Goal: Task Accomplishment & Management: Use online tool/utility

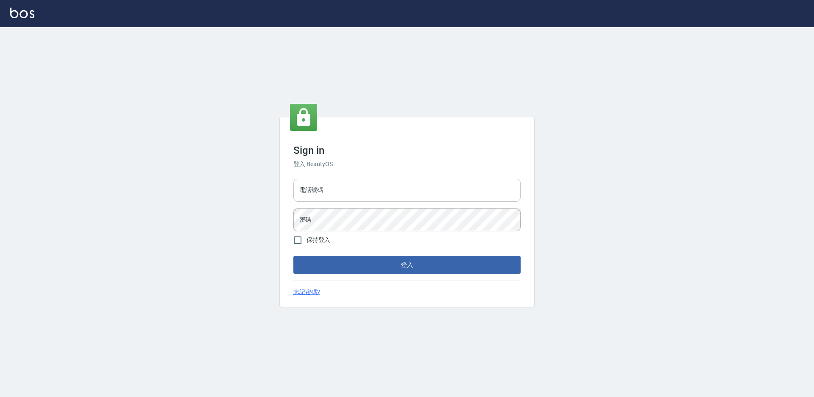
click at [373, 193] on input "電話號碼" at bounding box center [407, 190] width 227 height 23
type input "7805667"
click at [294, 256] on button "登入" at bounding box center [407, 265] width 227 height 18
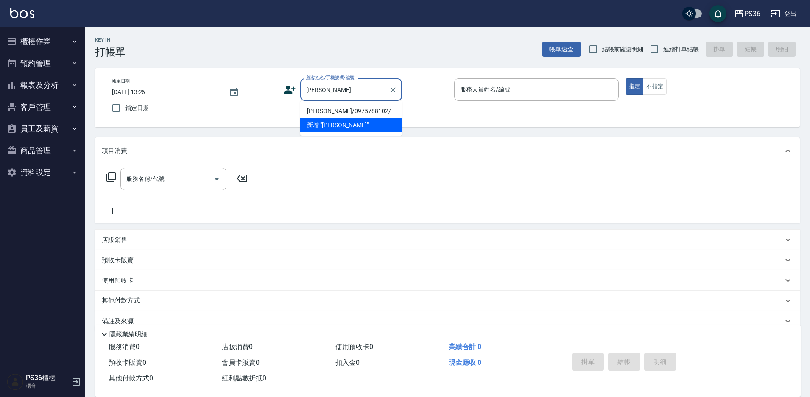
drag, startPoint x: 336, startPoint y: 110, endPoint x: 296, endPoint y: 122, distance: 41.3
click at [336, 110] on li "王曉茹/0975788102/" at bounding box center [351, 111] width 102 height 14
type input "王曉茹/0975788102/"
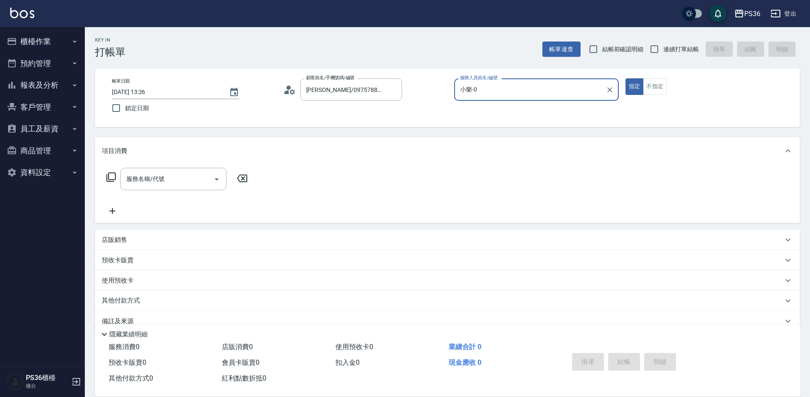
type input "小樂-0"
click at [111, 179] on icon at bounding box center [111, 177] width 10 height 10
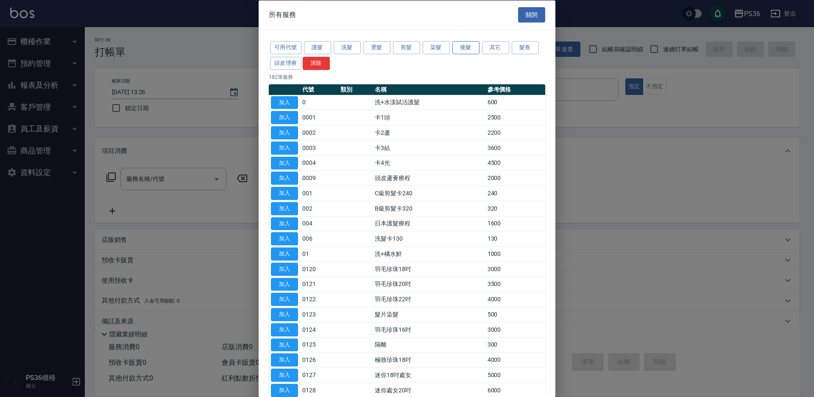
click at [463, 50] on button "接髮" at bounding box center [466, 47] width 27 height 13
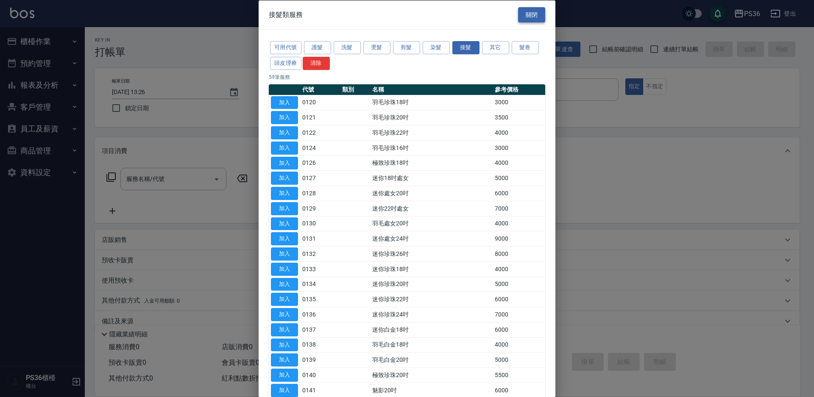
click at [535, 13] on button "關閉" at bounding box center [531, 15] width 27 height 16
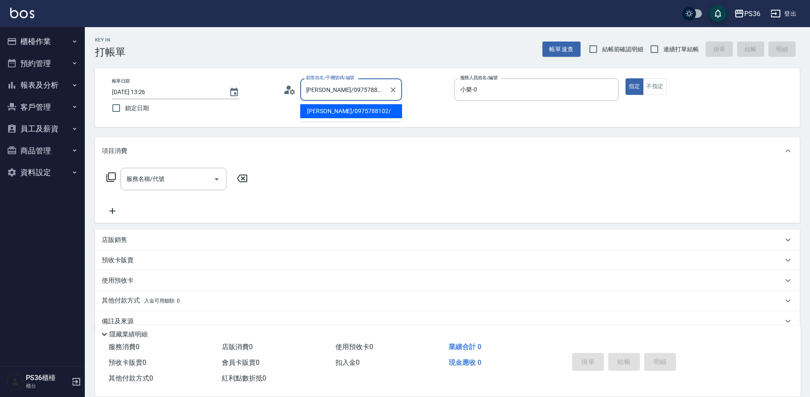
drag, startPoint x: 322, startPoint y: 88, endPoint x: 294, endPoint y: 92, distance: 27.4
click at [294, 92] on div "顧客姓名/手機號碼/編號 王曉茹/0975788102/ 顧客姓名/手機號碼/編號" at bounding box center [365, 89] width 165 height 22
click at [58, 84] on button "報表及分析" at bounding box center [42, 85] width 78 height 22
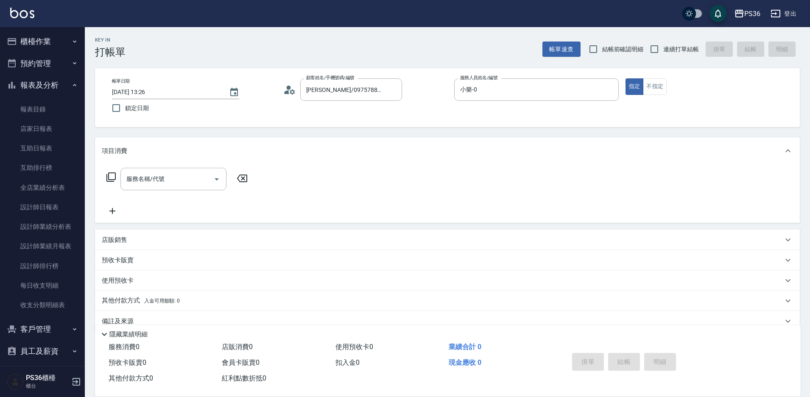
click at [58, 86] on button "報表及分析" at bounding box center [42, 85] width 78 height 22
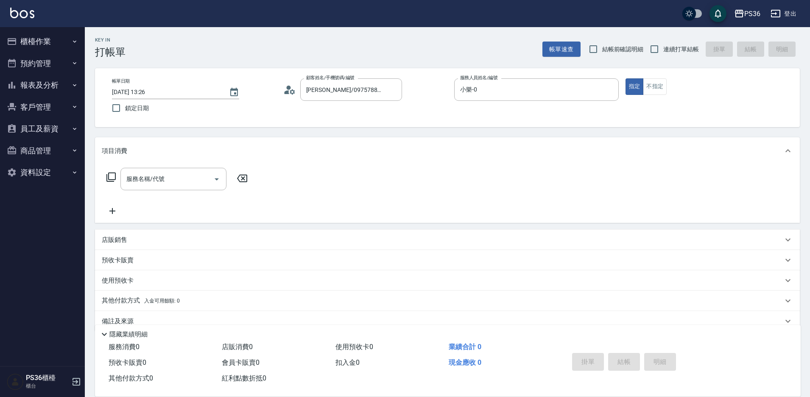
click at [56, 103] on button "客戶管理" at bounding box center [42, 107] width 78 height 22
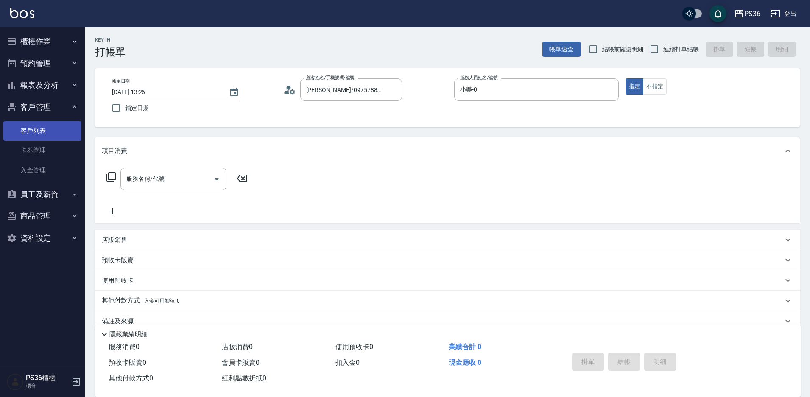
click at [53, 130] on link "客戶列表" at bounding box center [42, 131] width 78 height 20
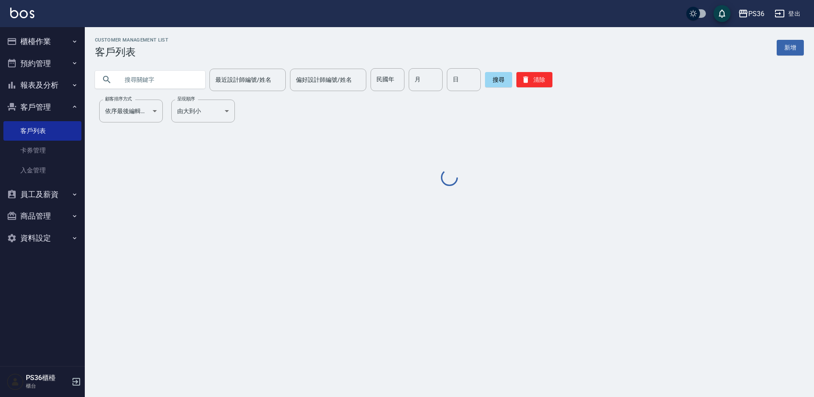
click at [165, 81] on input "text" at bounding box center [159, 79] width 80 height 23
paste input "王曉茹"
type input "王曉茹"
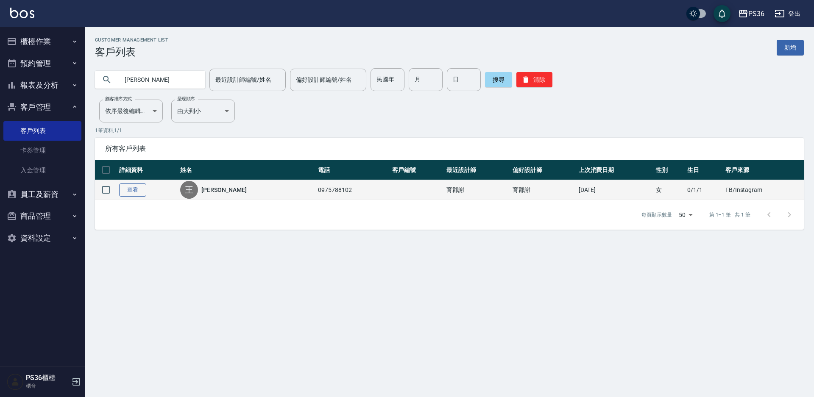
click at [132, 192] on link "查看" at bounding box center [132, 190] width 27 height 13
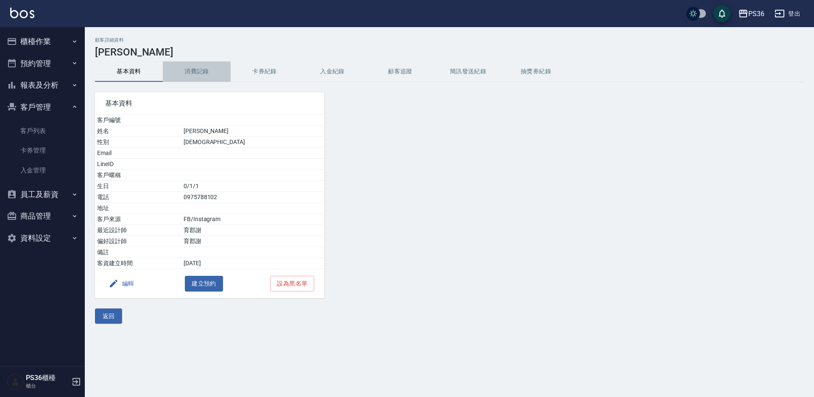
click at [202, 76] on button "消費記錄" at bounding box center [197, 72] width 68 height 20
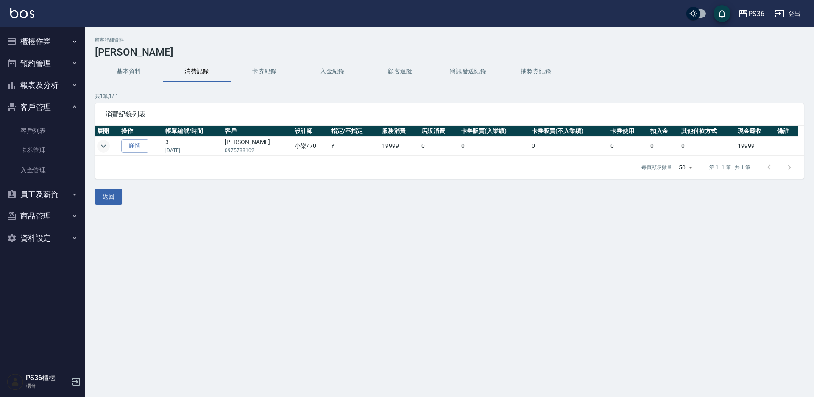
click at [105, 148] on icon "expand row" at bounding box center [103, 146] width 10 height 10
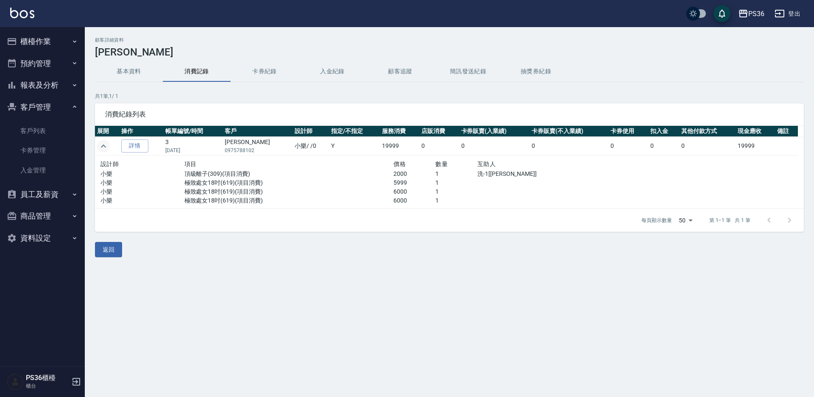
click at [42, 42] on button "櫃檯作業" at bounding box center [42, 42] width 78 height 22
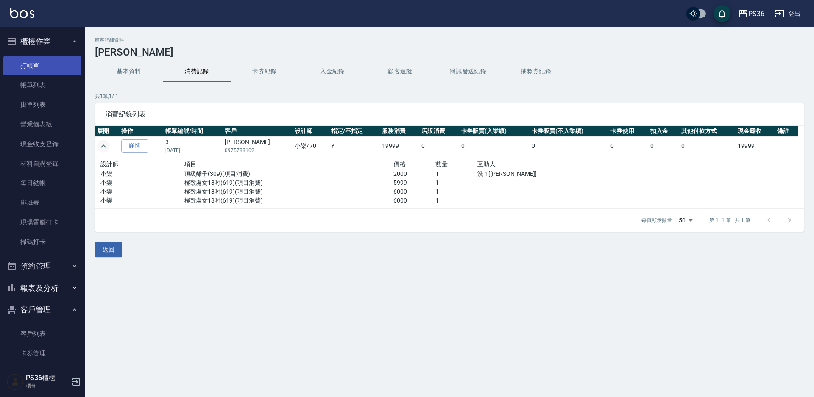
click at [38, 70] on link "打帳單" at bounding box center [42, 66] width 78 height 20
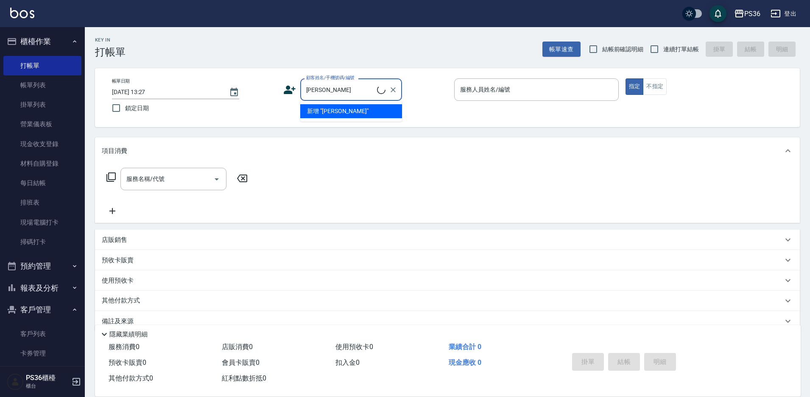
click at [327, 112] on li "新增 "王曉茹"" at bounding box center [351, 111] width 102 height 14
click at [363, 89] on input "王曉茹" at bounding box center [344, 89] width 81 height 15
click at [340, 113] on li "王曉茹/0975788102/" at bounding box center [351, 111] width 102 height 14
type input "王曉茹/0975788102/"
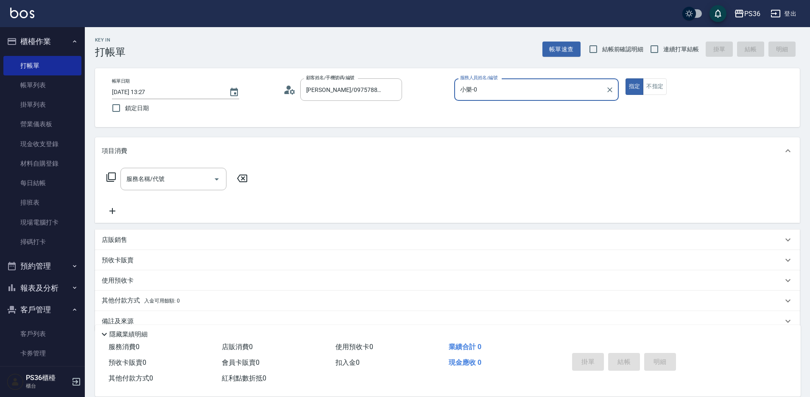
type input "小樂-0"
click at [107, 179] on icon at bounding box center [110, 177] width 9 height 9
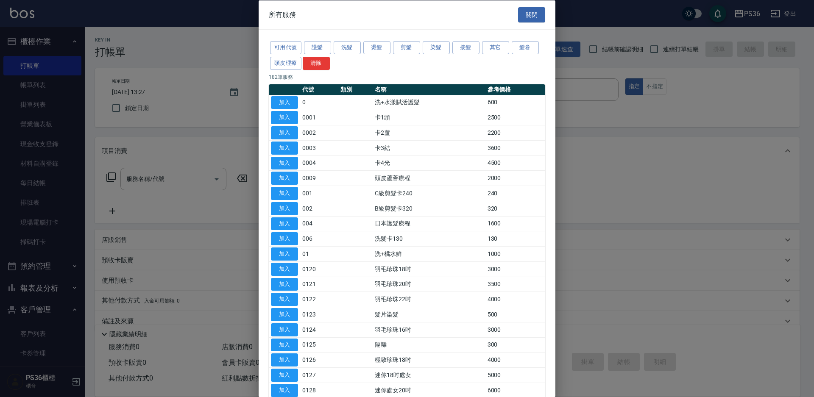
click at [459, 55] on div "可用代號 護髮 洗髮 燙髮 剪髮 染髮 接髮 其它 髮卷 頭皮理療 清除" at bounding box center [407, 55] width 277 height 31
click at [461, 46] on button "接髮" at bounding box center [466, 47] width 27 height 13
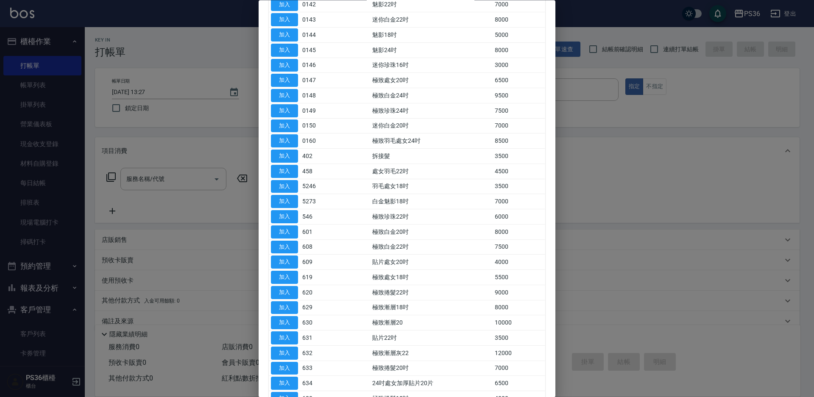
scroll to position [424, 0]
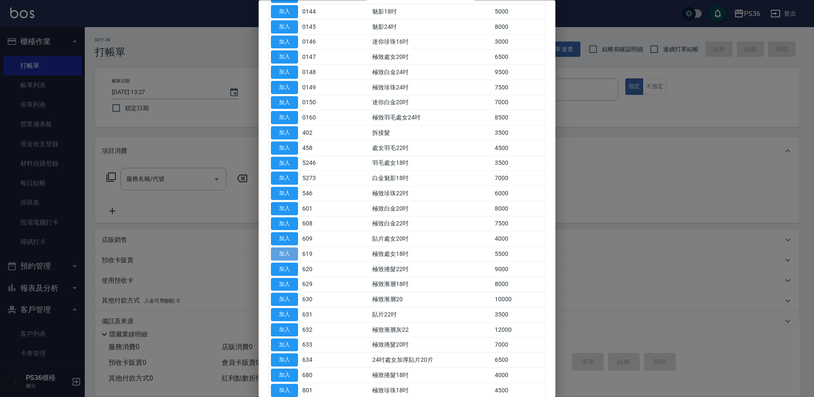
click at [296, 256] on button "加入" at bounding box center [284, 254] width 27 height 13
type input "極致處女18吋(619)"
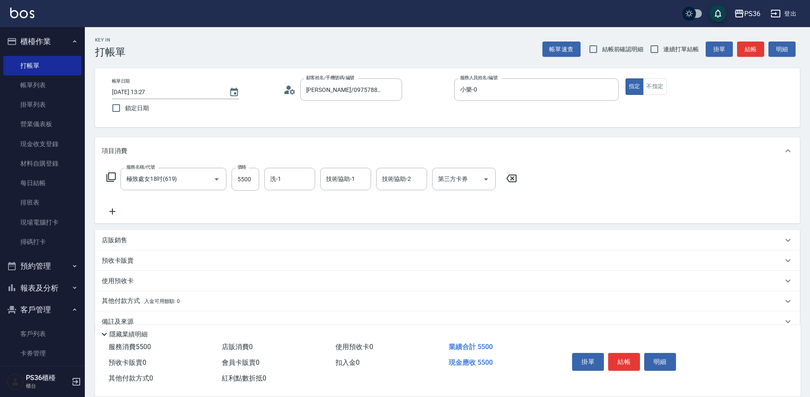
click at [112, 215] on icon at bounding box center [112, 212] width 21 height 10
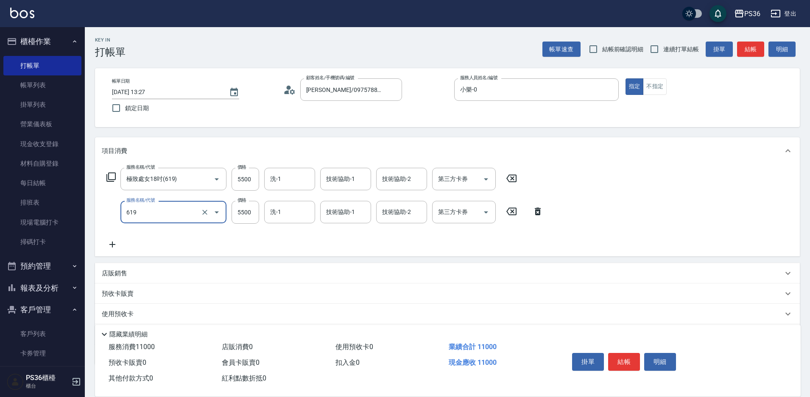
type input "極致處女18吋(619)"
click at [112, 244] on icon at bounding box center [112, 245] width 21 height 10
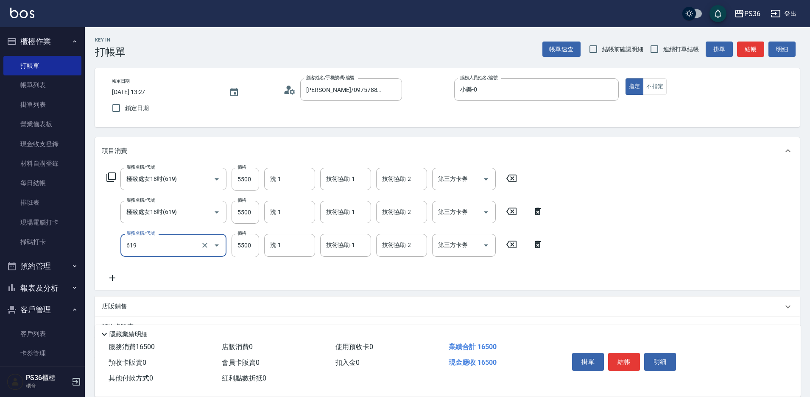
click at [255, 180] on input "5500" at bounding box center [246, 179] width 28 height 23
type input "極致處女18吋(619)"
type input "6000"
click at [254, 180] on input "5500" at bounding box center [246, 179] width 28 height 23
type input "6000"
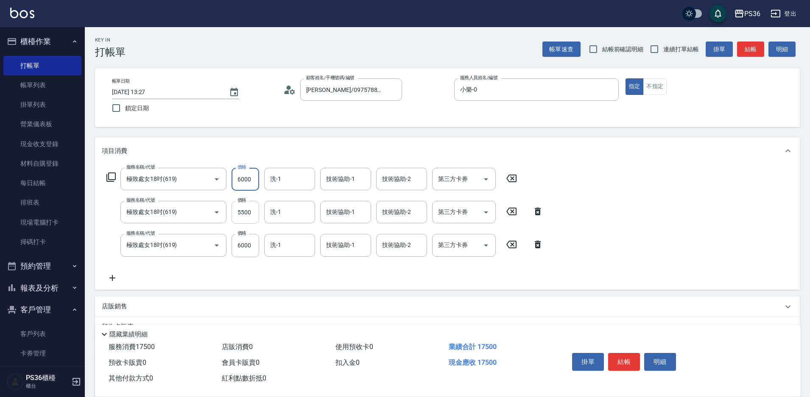
click at [249, 213] on input "5500" at bounding box center [246, 212] width 28 height 23
type input "5999"
click at [113, 179] on icon at bounding box center [111, 177] width 10 height 10
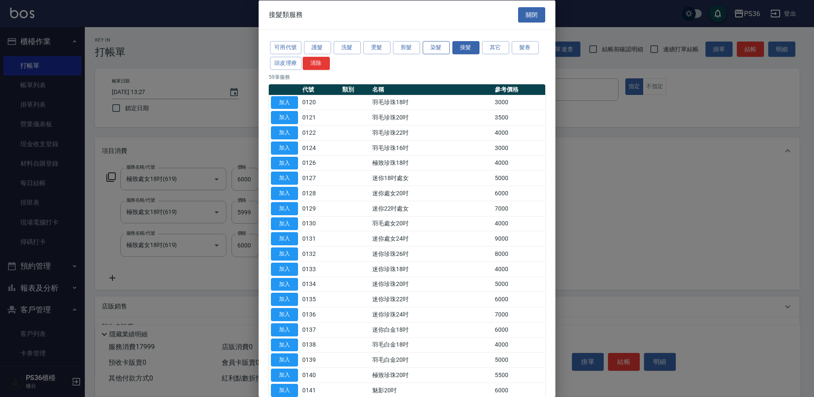
click at [440, 48] on button "染髮" at bounding box center [436, 47] width 27 height 13
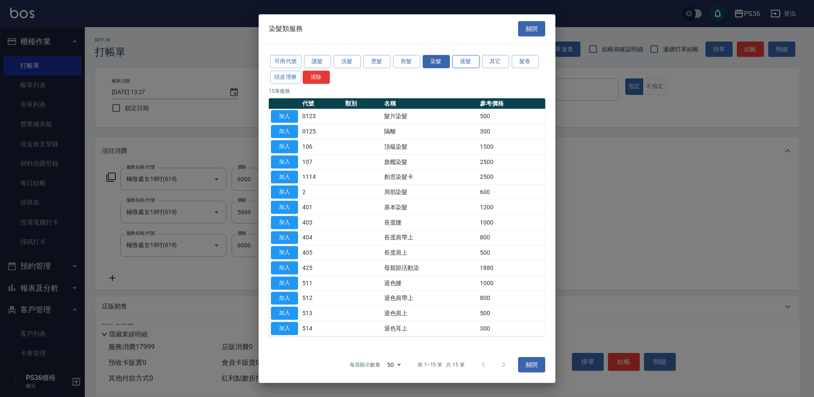
click at [465, 62] on button "接髮" at bounding box center [466, 61] width 27 height 13
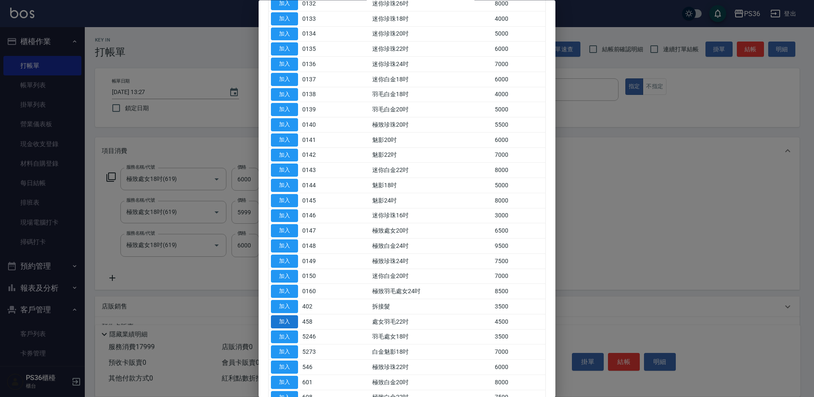
scroll to position [254, 0]
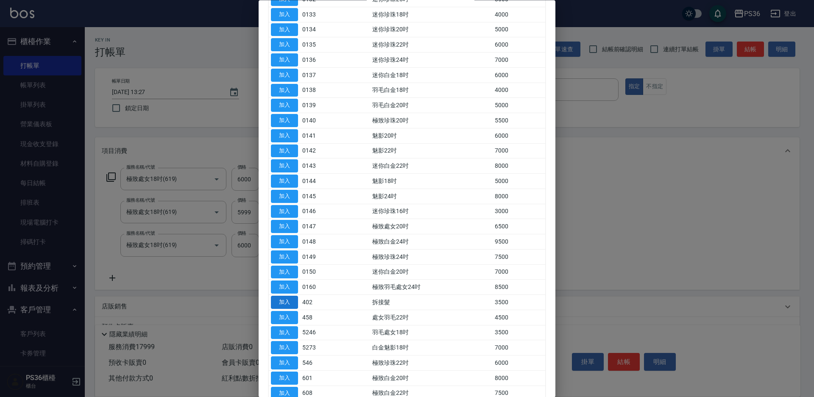
click at [293, 305] on button "加入" at bounding box center [284, 302] width 27 height 13
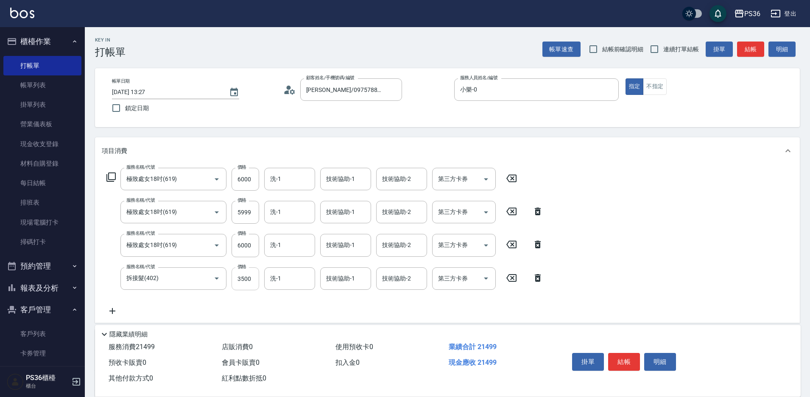
click at [248, 282] on input "3500" at bounding box center [246, 279] width 28 height 23
drag, startPoint x: 248, startPoint y: 282, endPoint x: 205, endPoint y: 292, distance: 43.8
click at [242, 282] on input "3500" at bounding box center [246, 279] width 28 height 23
type input "1500"
click at [628, 354] on button "結帳" at bounding box center [624, 362] width 32 height 18
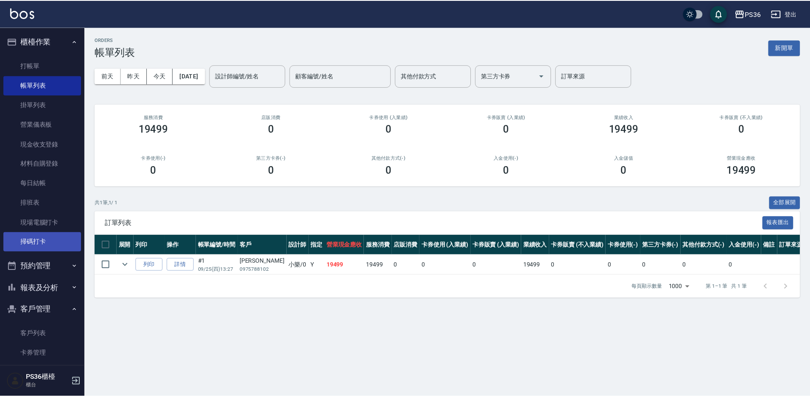
scroll to position [96, 0]
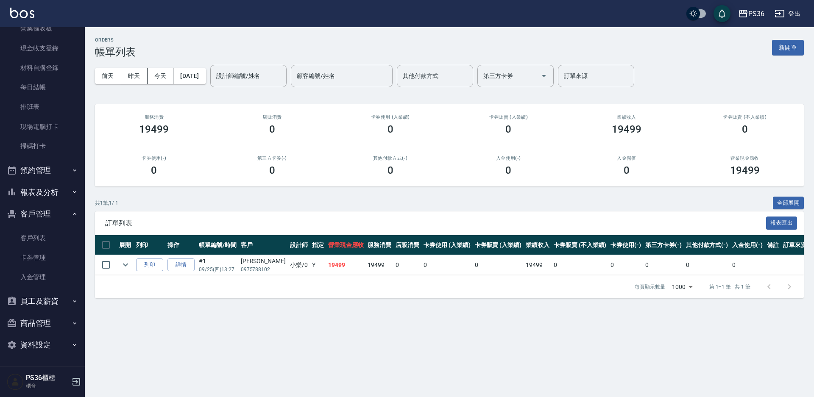
click at [48, 187] on button "報表及分析" at bounding box center [42, 193] width 78 height 22
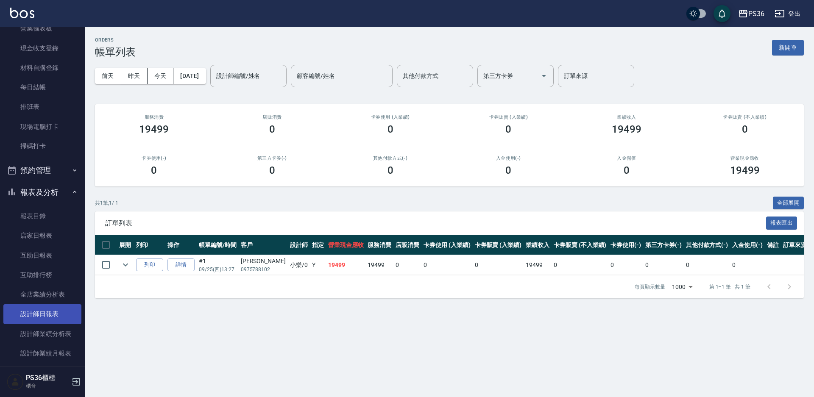
click at [56, 310] on link "設計師日報表" at bounding box center [42, 315] width 78 height 20
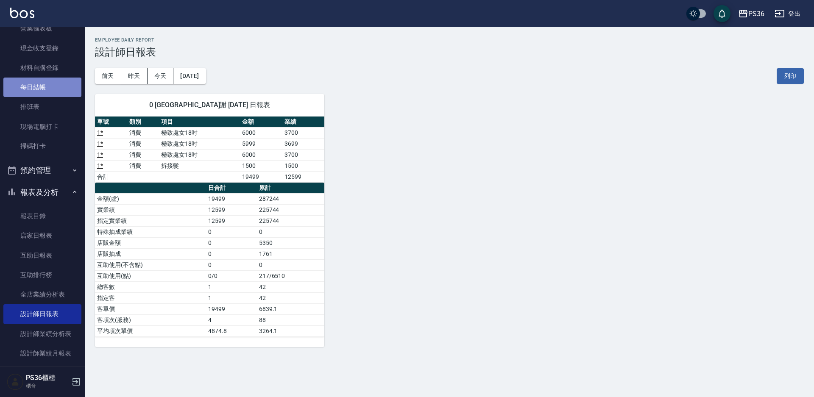
click at [50, 94] on link "每日結帳" at bounding box center [42, 88] width 78 height 20
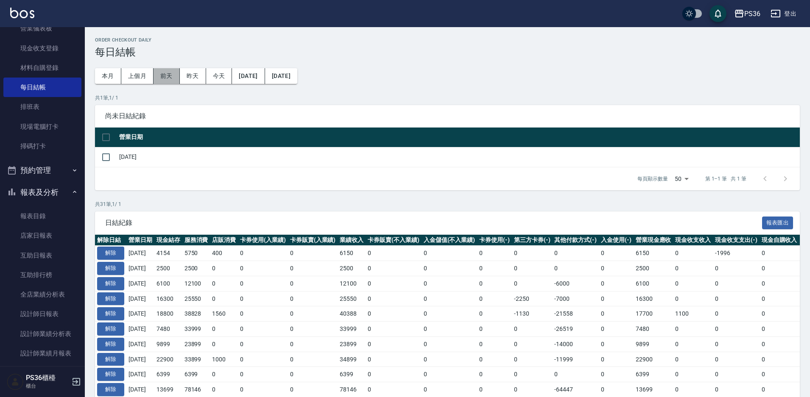
click at [167, 78] on button "前天" at bounding box center [167, 76] width 26 height 16
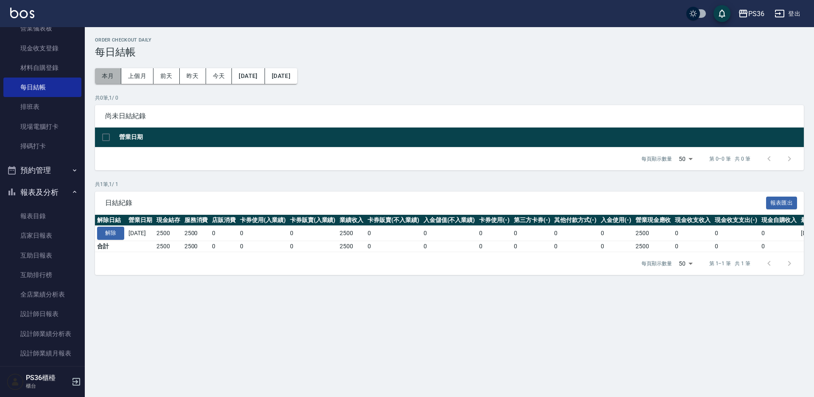
click at [105, 75] on button "本月" at bounding box center [108, 76] width 26 height 16
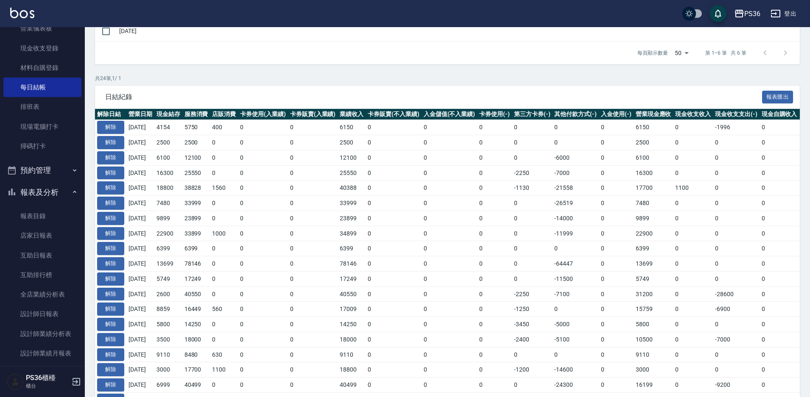
scroll to position [127, 0]
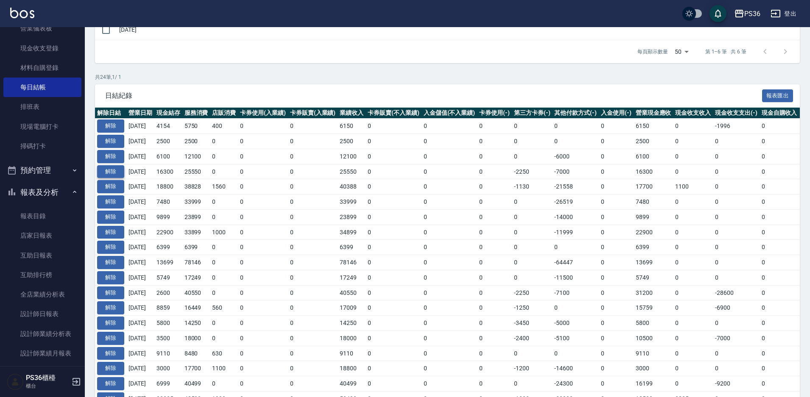
click at [113, 172] on button "解除" at bounding box center [110, 171] width 27 height 13
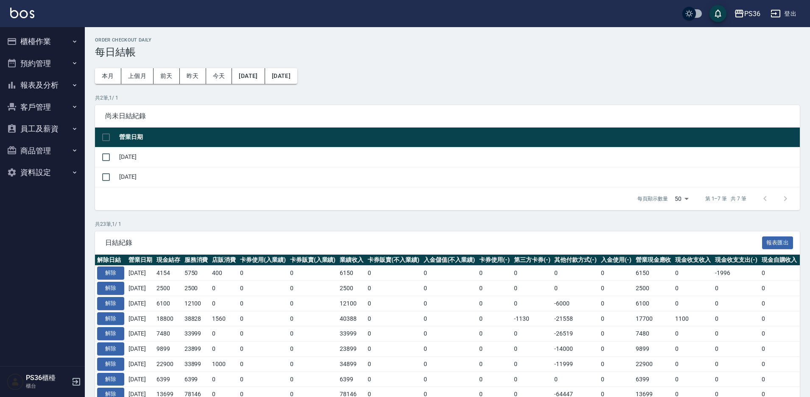
click at [162, 154] on td "[DATE]" at bounding box center [458, 157] width 683 height 20
click at [152, 150] on td "[DATE]" at bounding box center [458, 157] width 683 height 20
click at [106, 158] on input "checkbox" at bounding box center [106, 157] width 18 height 18
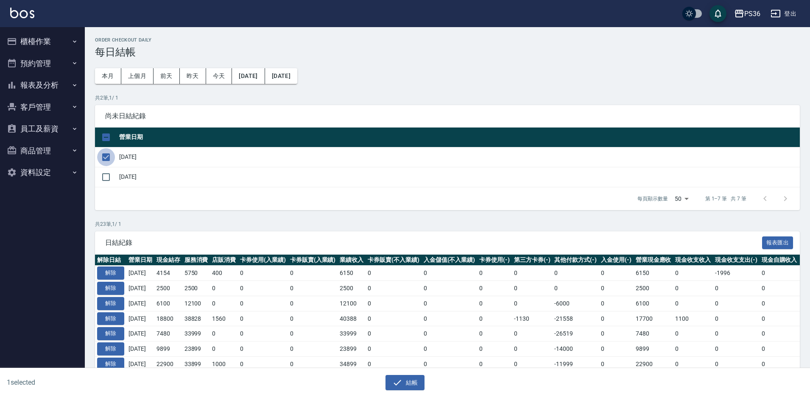
click at [109, 155] on input "checkbox" at bounding box center [106, 157] width 18 height 18
checkbox input "false"
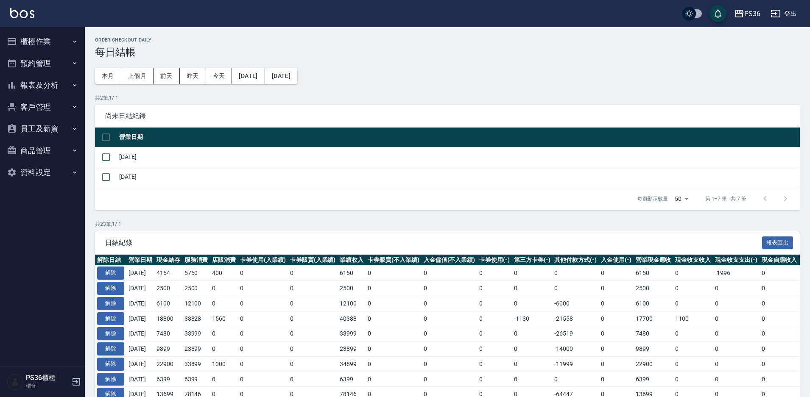
click at [137, 117] on span "尚未日結紀錄" at bounding box center [447, 116] width 685 height 8
click at [68, 42] on button "櫃檯作業" at bounding box center [42, 42] width 78 height 22
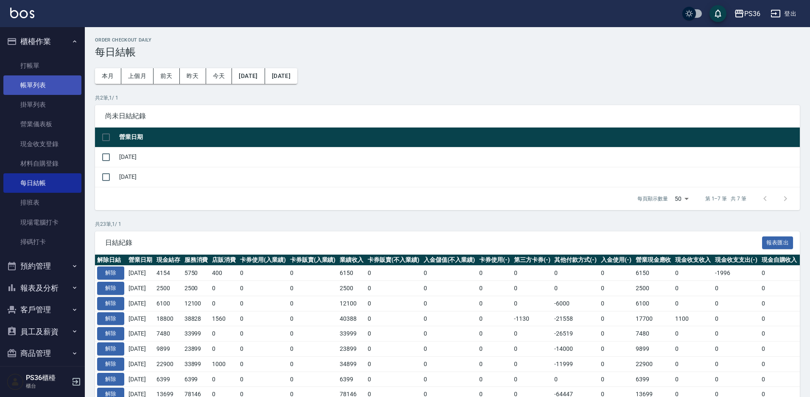
click at [52, 88] on link "帳單列表" at bounding box center [42, 86] width 78 height 20
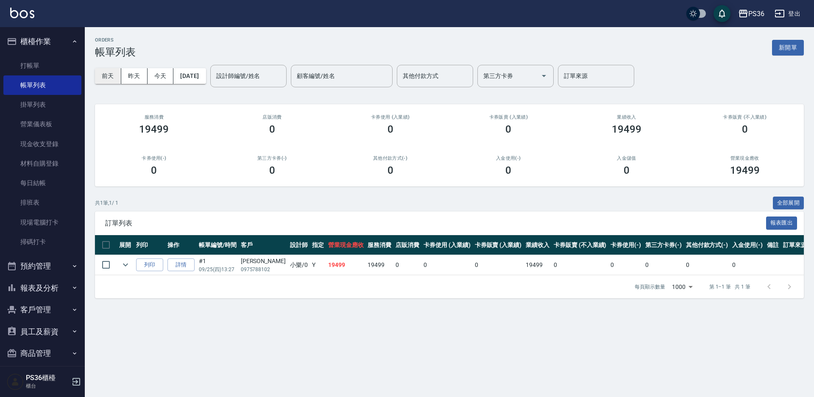
click at [112, 83] on button "前天" at bounding box center [108, 76] width 26 height 16
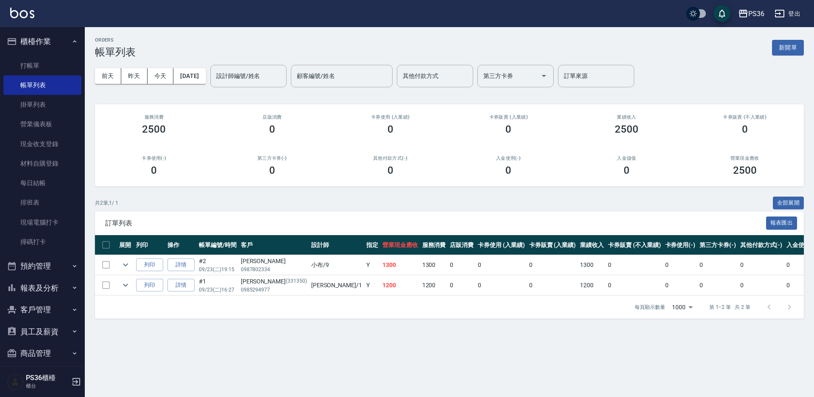
drag, startPoint x: 102, startPoint y: 79, endPoint x: 95, endPoint y: 87, distance: 9.9
click at [95, 87] on div "前天 昨天 今天 2025/09/23 設計師編號/姓名 設計師編號/姓名 顧客編號/姓名 顧客編號/姓名 其他付款方式 其他付款方式 第三方卡券 第三方卡券…" at bounding box center [449, 76] width 709 height 36
click at [32, 182] on link "每日結帳" at bounding box center [42, 183] width 78 height 20
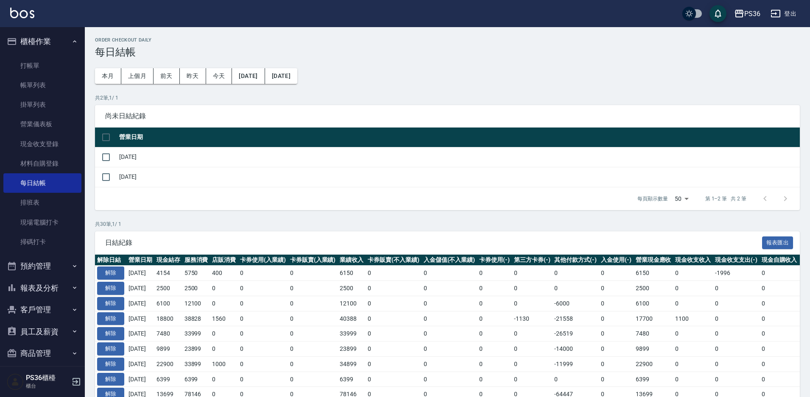
click at [145, 149] on td "[DATE]" at bounding box center [458, 157] width 683 height 20
click at [140, 151] on td "[DATE]" at bounding box center [458, 157] width 683 height 20
click at [32, 83] on link "帳單列表" at bounding box center [42, 86] width 78 height 20
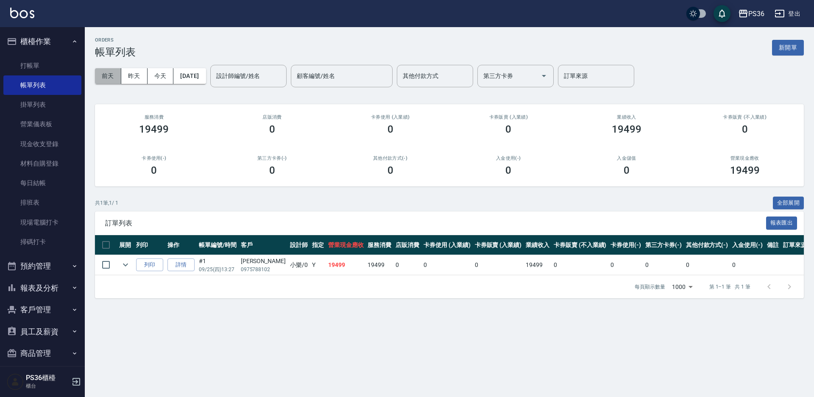
click at [117, 79] on button "前天" at bounding box center [108, 76] width 26 height 16
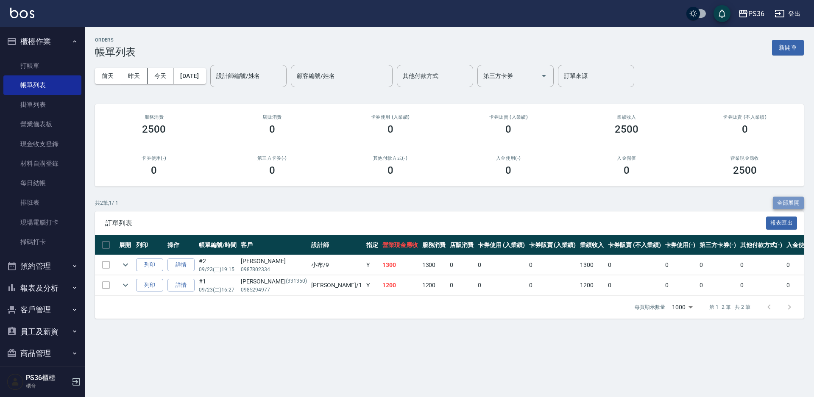
click at [780, 200] on button "全部展開" at bounding box center [788, 203] width 31 height 13
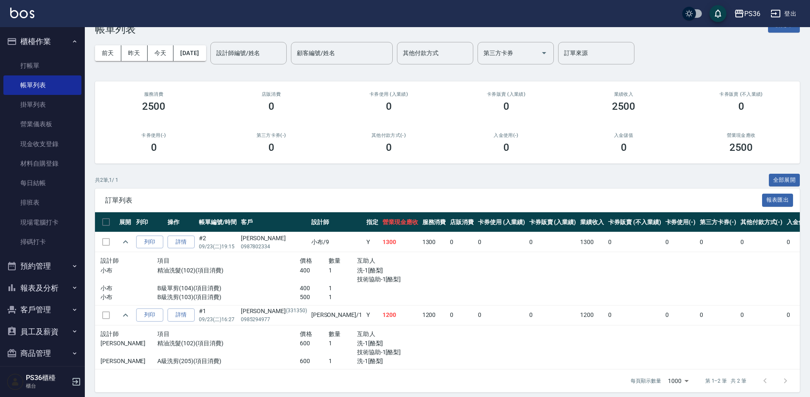
scroll to position [36, 0]
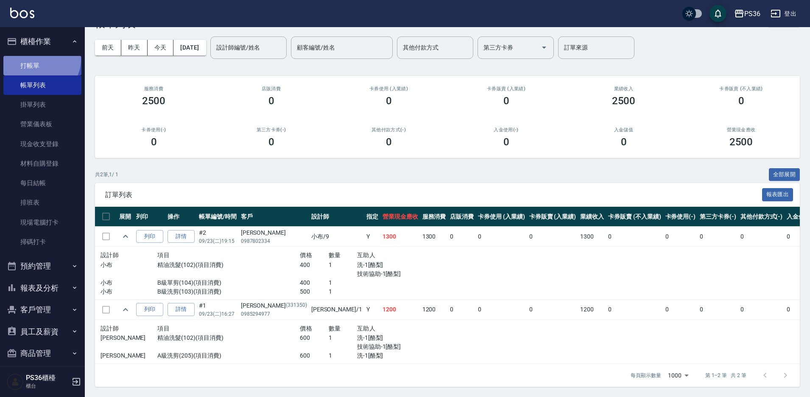
click at [40, 59] on link "打帳單" at bounding box center [42, 66] width 78 height 20
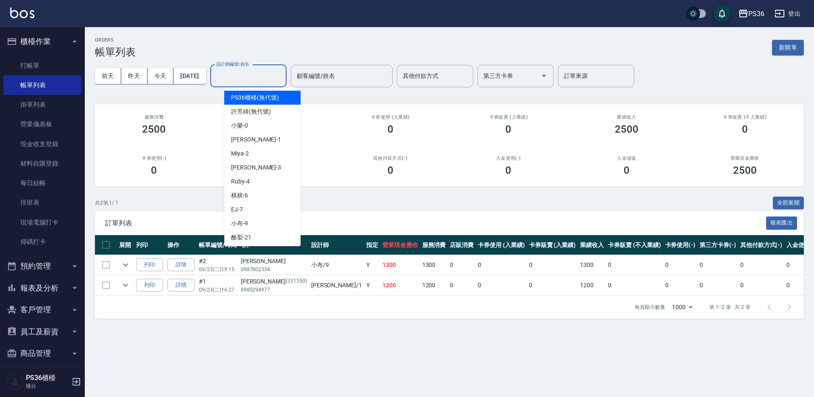
click at [243, 72] on input "設計師編號/姓名" at bounding box center [248, 76] width 69 height 15
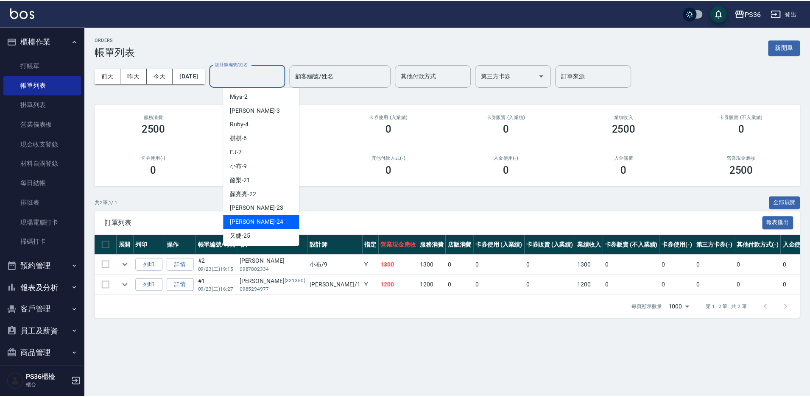
scroll to position [42, 0]
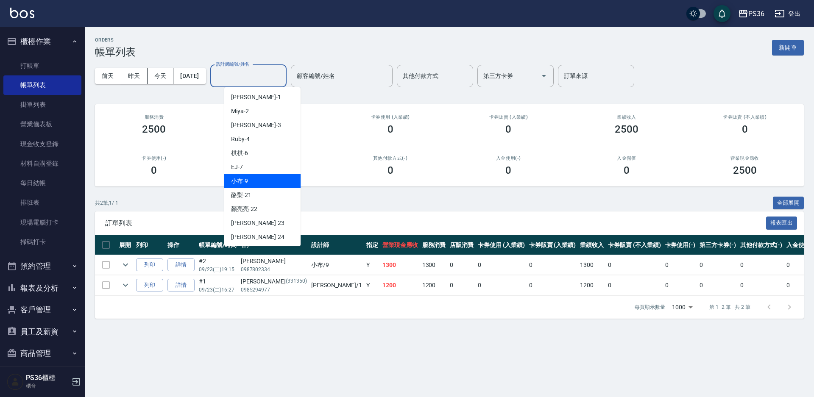
click at [251, 184] on div "小布 -9" at bounding box center [262, 181] width 76 height 14
type input "小布-9"
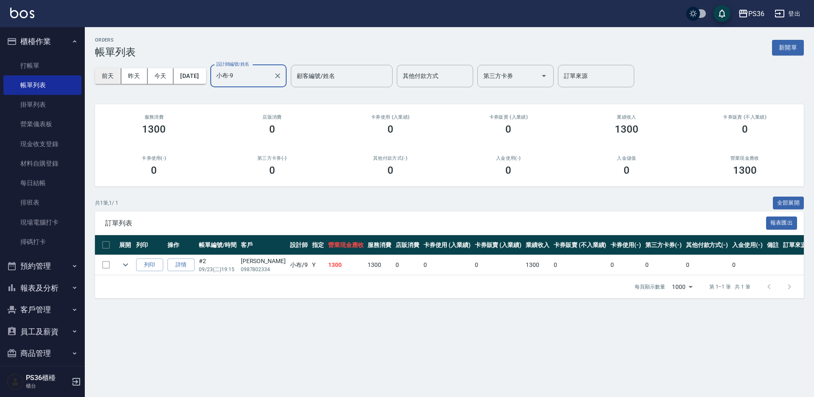
click at [113, 77] on button "前天" at bounding box center [108, 76] width 26 height 16
click at [33, 178] on link "每日結帳" at bounding box center [42, 183] width 78 height 20
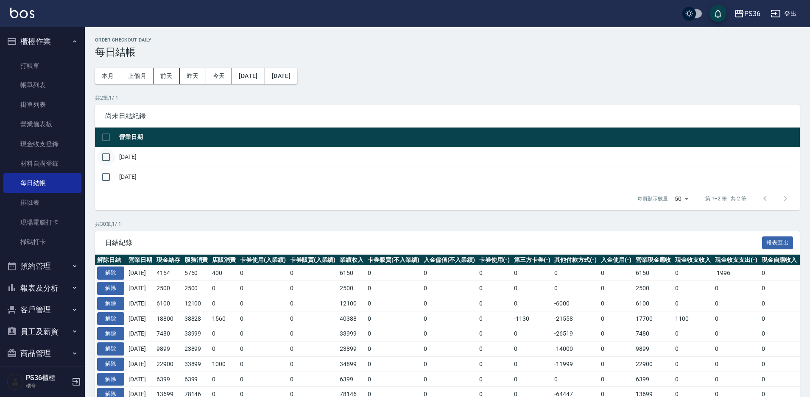
click at [101, 153] on input "checkbox" at bounding box center [106, 157] width 18 height 18
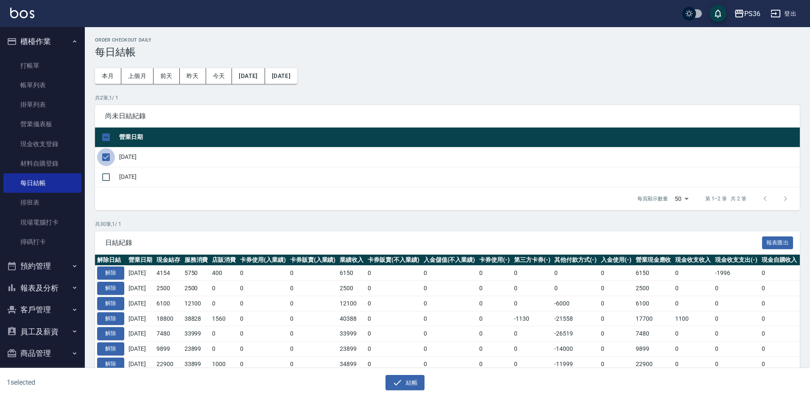
click at [101, 153] on input "checkbox" at bounding box center [106, 157] width 18 height 18
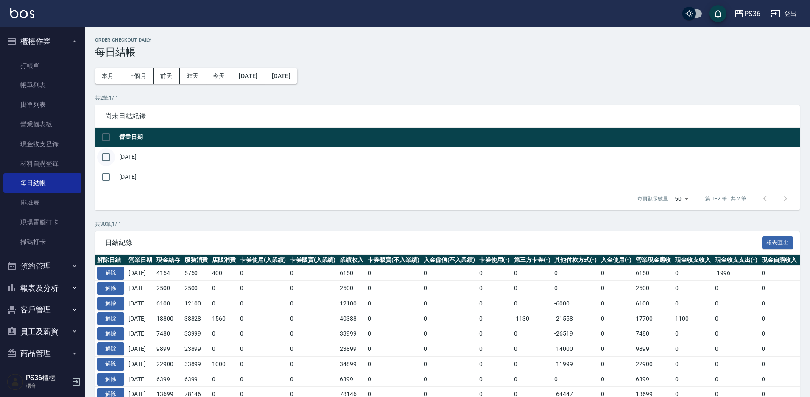
click at [103, 154] on input "checkbox" at bounding box center [106, 157] width 18 height 18
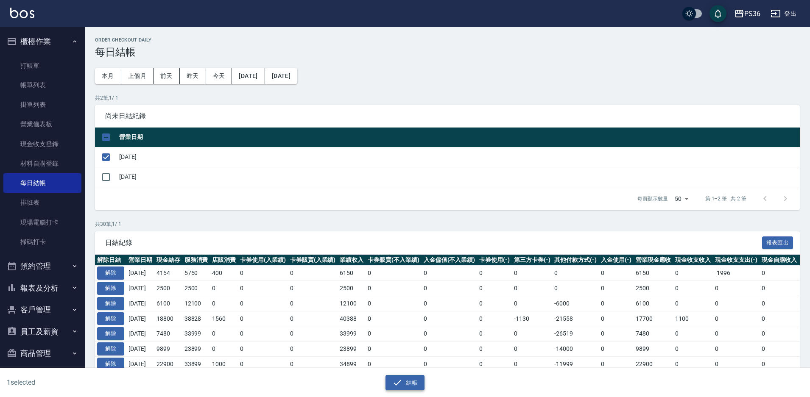
click at [397, 383] on icon "button" at bounding box center [397, 383] width 10 height 10
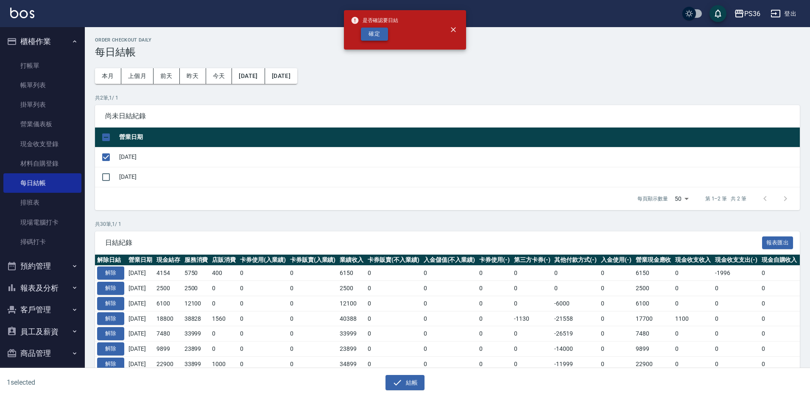
click at [369, 32] on button "確定" at bounding box center [374, 34] width 27 height 13
checkbox input "false"
